Goal: Task Accomplishment & Management: Use online tool/utility

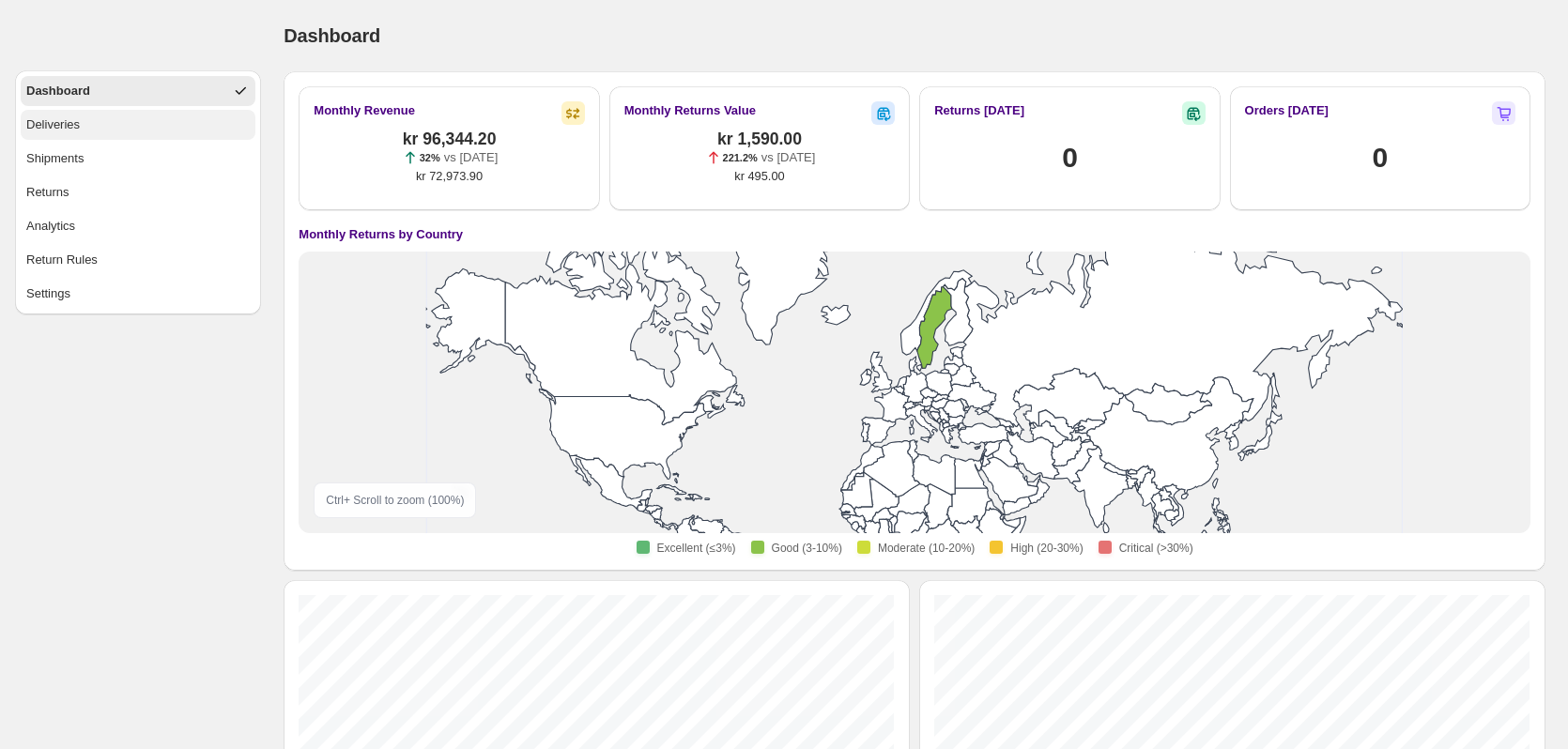
click at [123, 126] on button "Deliveries" at bounding box center [138, 125] width 234 height 30
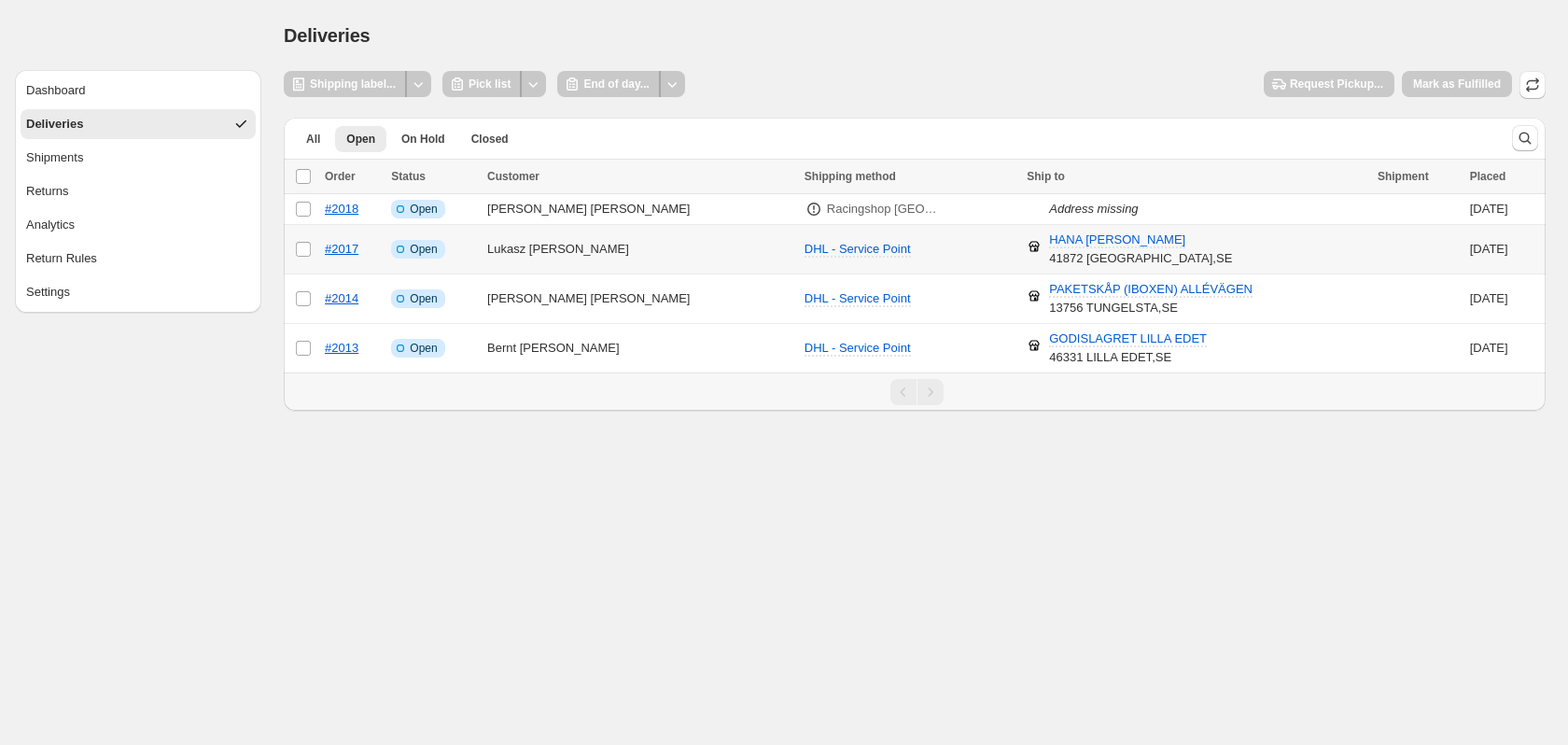
click at [612, 258] on td "[PERSON_NAME]" at bounding box center [640, 249] width 317 height 49
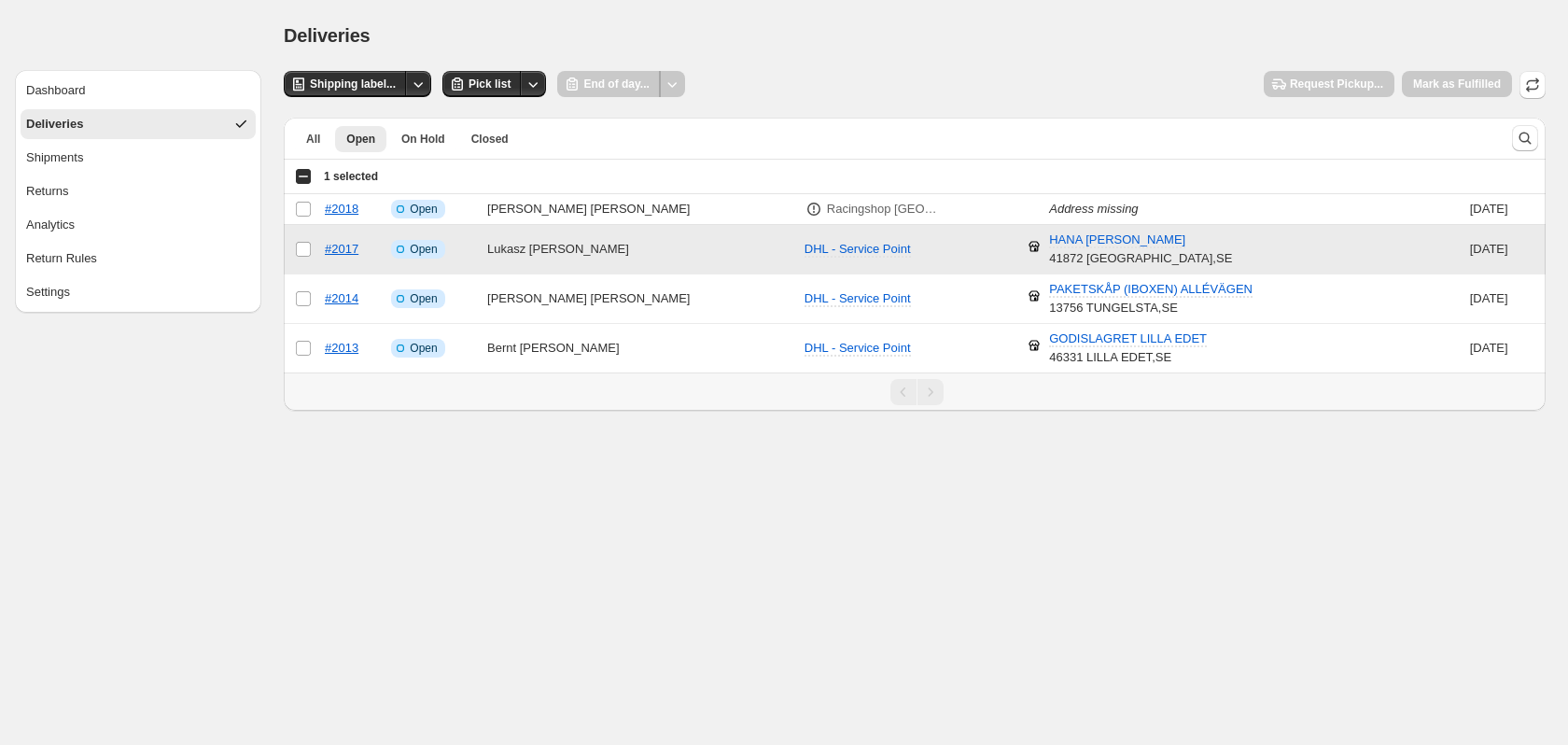
click at [612, 258] on td "[PERSON_NAME]" at bounding box center [640, 249] width 317 height 49
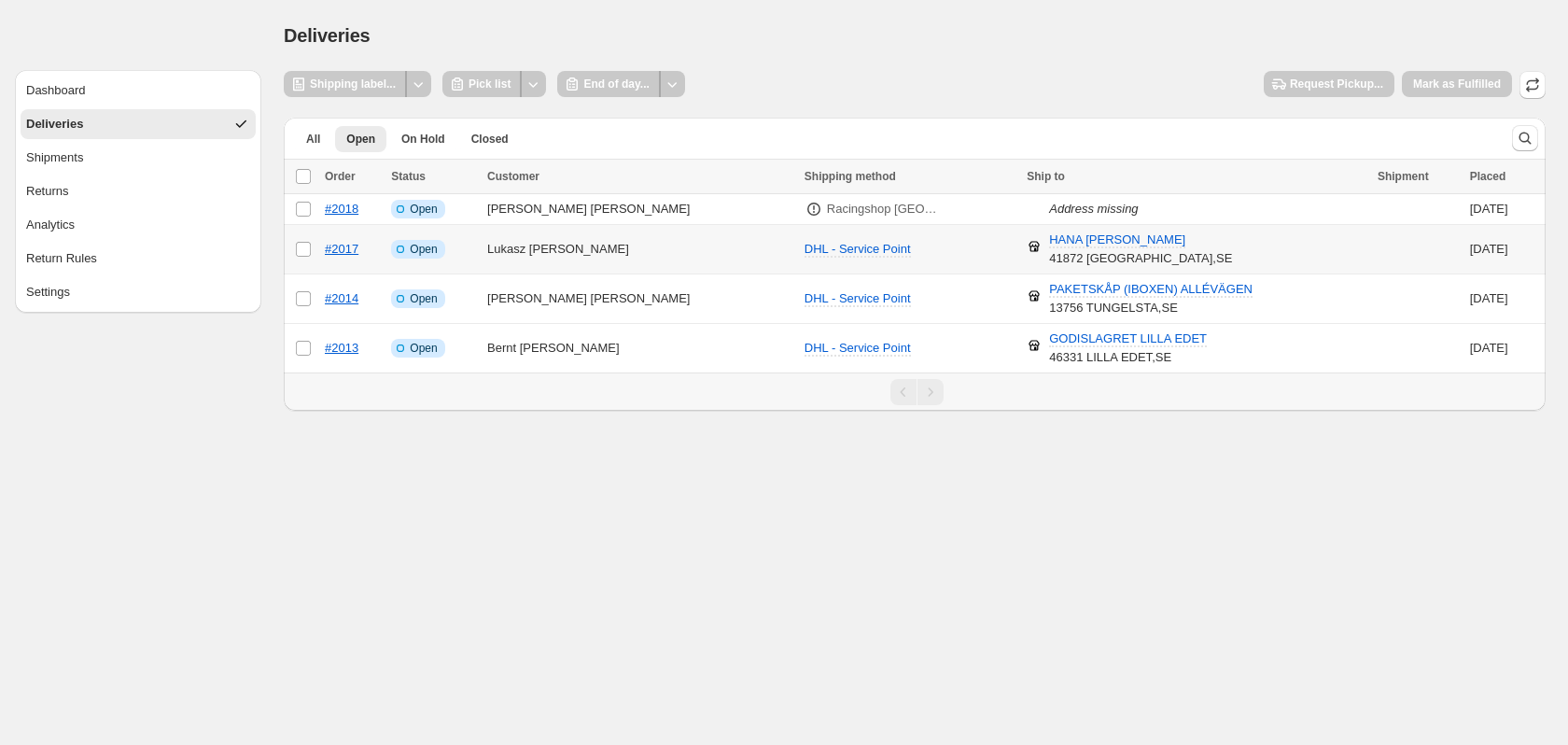
click at [317, 246] on td "Select order" at bounding box center [300, 249] width 35 height 49
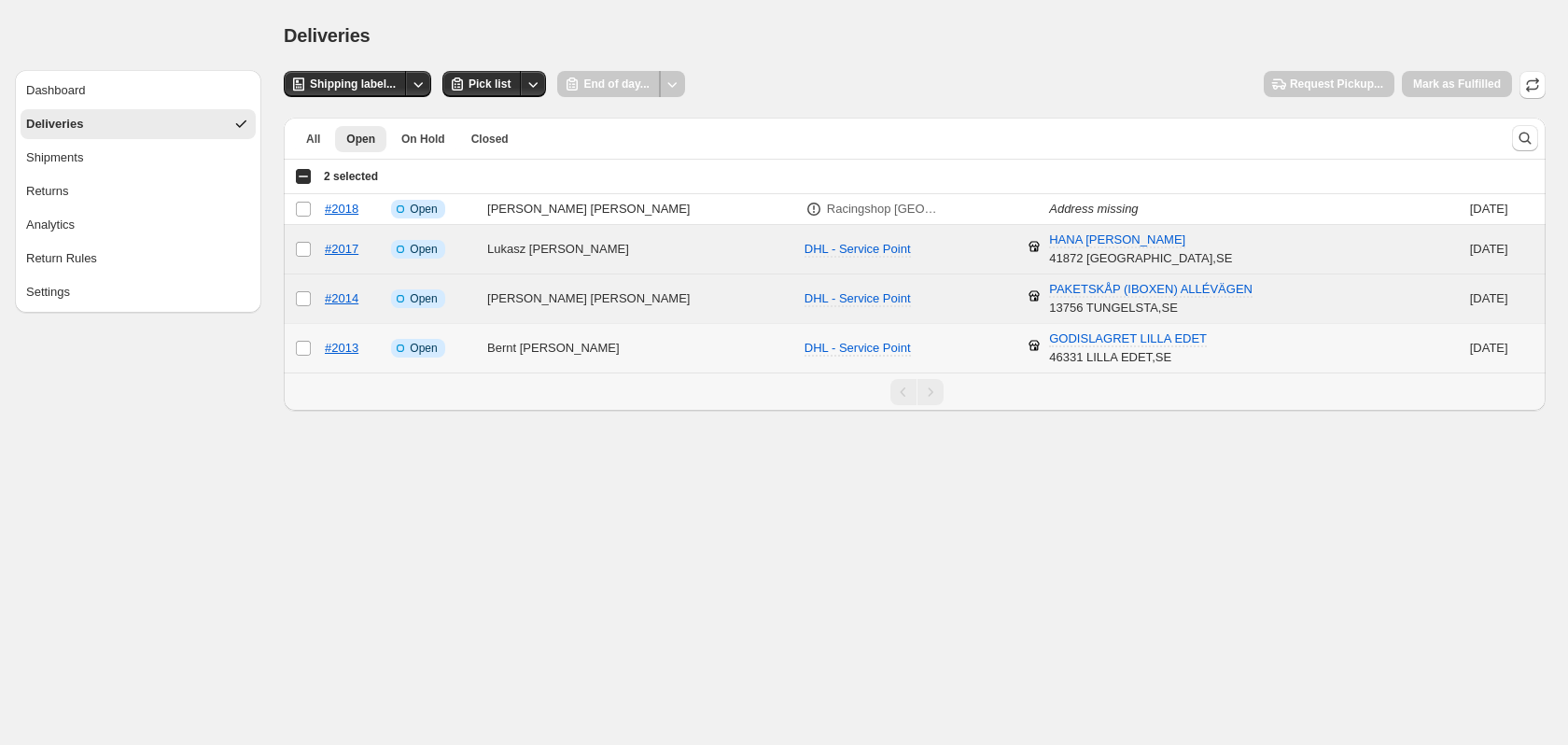
click at [302, 358] on td "Select order" at bounding box center [300, 349] width 35 height 49
click at [478, 84] on span "Pick list" at bounding box center [489, 84] width 42 height 15
click at [523, 92] on icon "Other actions" at bounding box center [532, 84] width 19 height 19
click at [499, 114] on span "Send to printer" at bounding box center [487, 123] width 80 height 19
